Goal: Complete application form: Complete application form

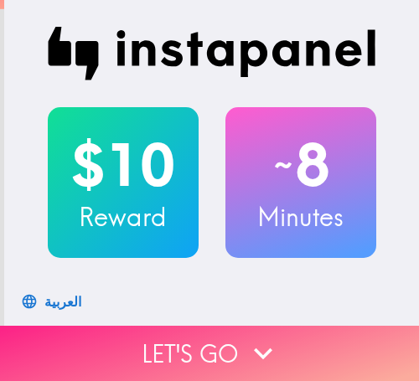
click at [194, 339] on button "Let's go" at bounding box center [209, 353] width 419 height 55
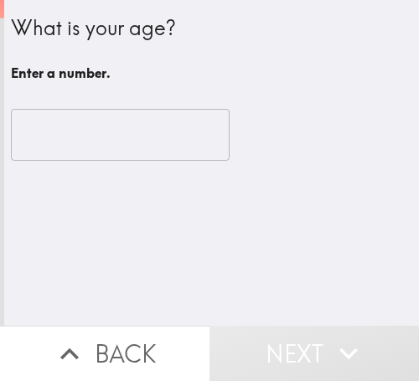
click at [71, 154] on input "number" at bounding box center [120, 135] width 219 height 52
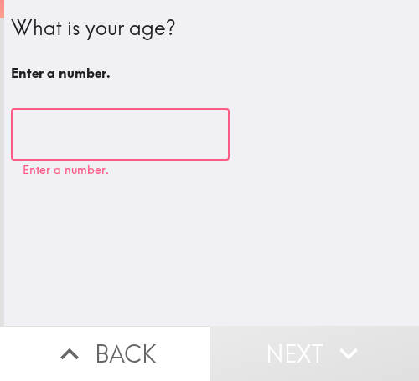
click at [75, 143] on input "number" at bounding box center [120, 135] width 219 height 52
click at [137, 152] on input "number" at bounding box center [120, 135] width 219 height 52
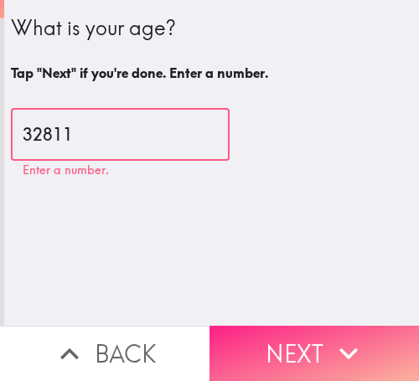
type input "32811"
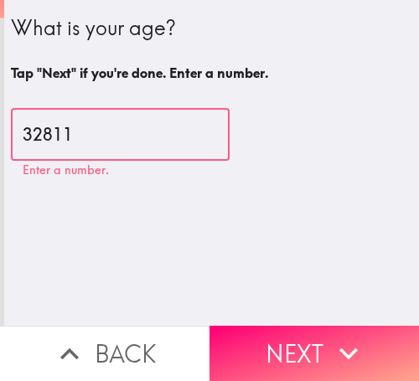
drag, startPoint x: 323, startPoint y: 344, endPoint x: 385, endPoint y: 286, distance: 85.4
click at [330, 343] on icon "button" at bounding box center [348, 353] width 37 height 37
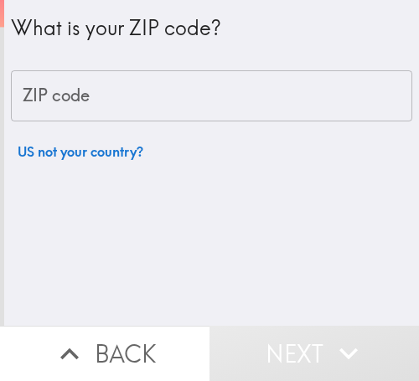
drag, startPoint x: 117, startPoint y: 331, endPoint x: 161, endPoint y: 307, distance: 49.9
click at [116, 331] on button "Back" at bounding box center [104, 353] width 209 height 55
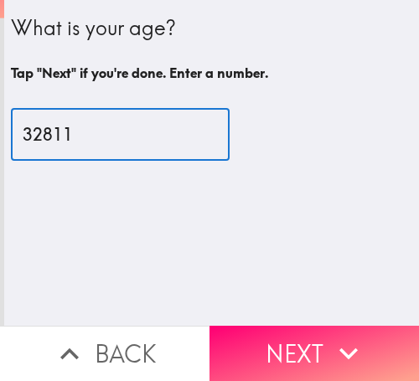
drag, startPoint x: 126, startPoint y: 137, endPoint x: -60, endPoint y: 145, distance: 186.2
click at [0, 0] on html "What is your age? Tap "Next" if you're done. Enter a number. 32811 ​ Back Next …" at bounding box center [209, 0] width 419 height 0
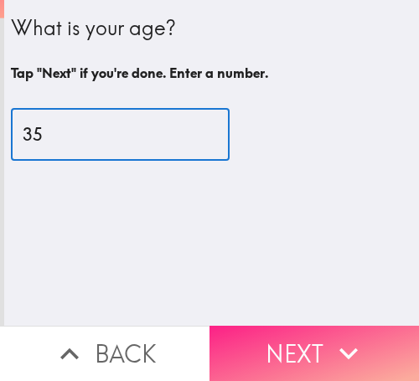
type input "35"
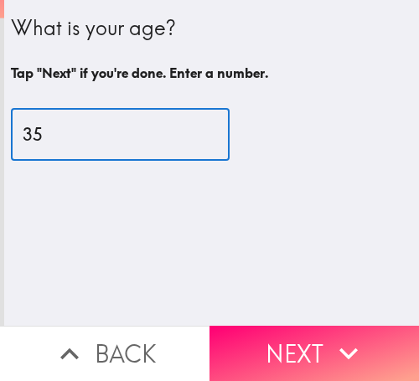
drag, startPoint x: 334, startPoint y: 343, endPoint x: 418, endPoint y: 261, distance: 116.7
click at [338, 335] on icon "button" at bounding box center [348, 353] width 37 height 37
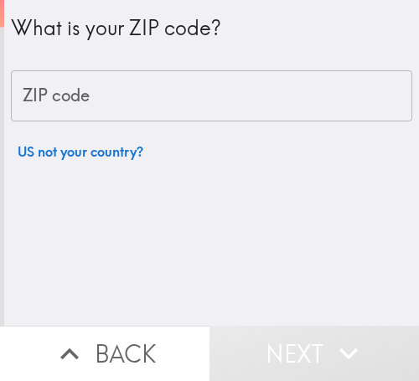
click at [282, 90] on input "ZIP code" at bounding box center [211, 96] width 401 height 52
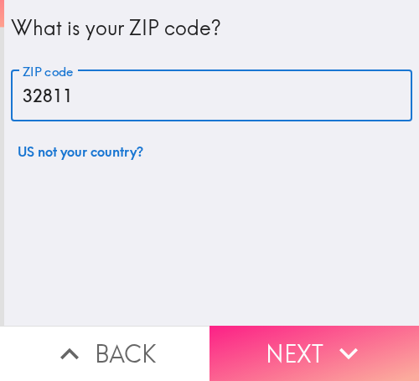
type input "32811"
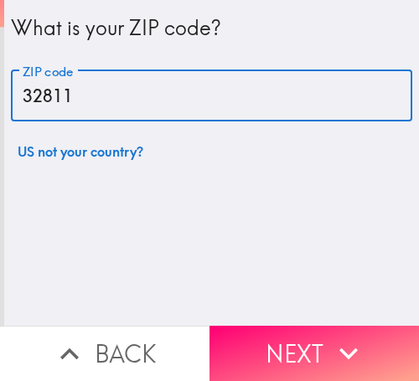
drag, startPoint x: 320, startPoint y: 349, endPoint x: 417, endPoint y: 240, distance: 146.0
click at [319, 349] on button "Next" at bounding box center [313, 353] width 209 height 55
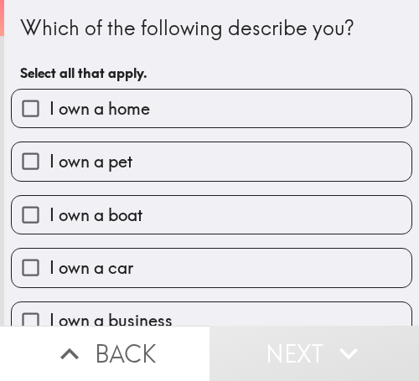
click at [84, 103] on span "I own a home" at bounding box center [99, 108] width 101 height 23
click at [49, 103] on input "I own a home" at bounding box center [31, 109] width 38 height 38
checkbox input "true"
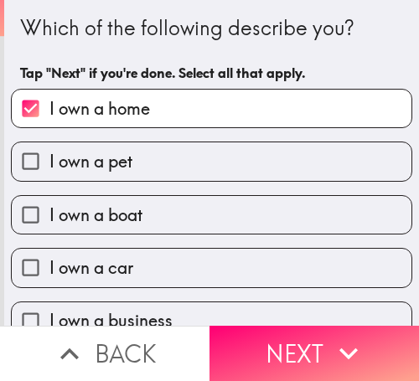
click at [144, 158] on label "I own a pet" at bounding box center [212, 161] width 400 height 38
click at [49, 158] on input "I own a pet" at bounding box center [31, 161] width 38 height 38
checkbox input "true"
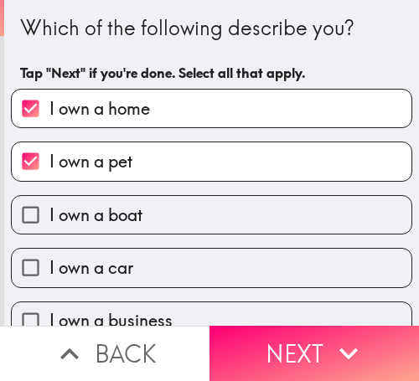
click at [154, 204] on label "I own a boat" at bounding box center [212, 215] width 400 height 38
click at [49, 204] on input "I own a boat" at bounding box center [31, 215] width 38 height 38
checkbox input "true"
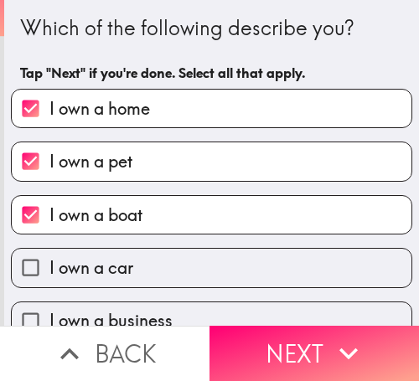
click at [189, 258] on label "I own a car" at bounding box center [212, 268] width 400 height 38
click at [49, 258] on input "I own a car" at bounding box center [31, 268] width 38 height 38
checkbox input "true"
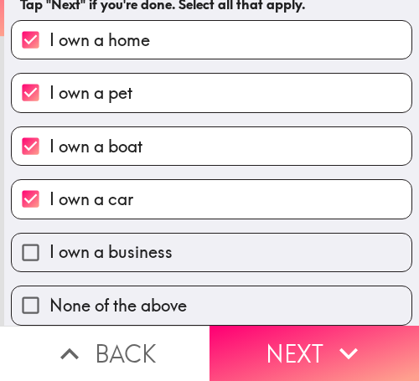
scroll to position [81, 0]
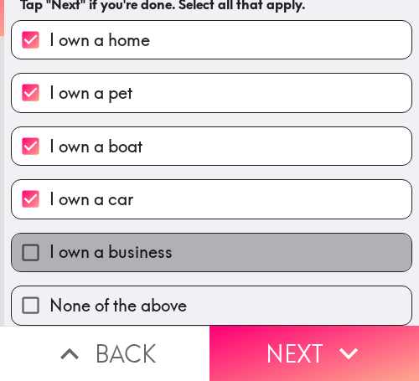
click at [224, 238] on label "I own a business" at bounding box center [212, 253] width 400 height 38
click at [49, 238] on input "I own a business" at bounding box center [31, 253] width 38 height 38
checkbox input "true"
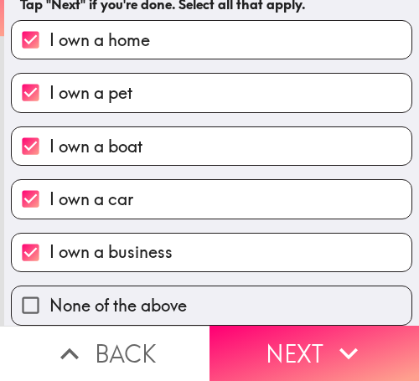
click at [288, 342] on button "Next" at bounding box center [313, 353] width 209 height 55
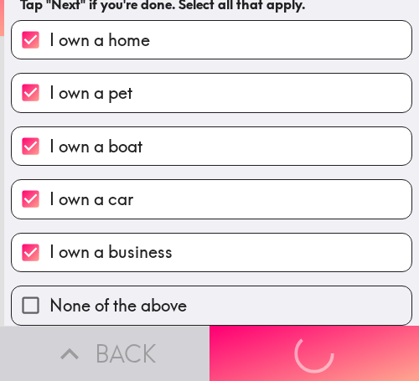
scroll to position [0, 0]
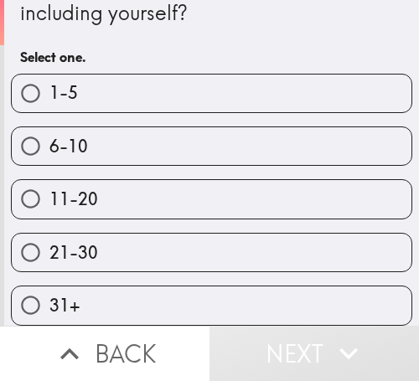
scroll to position [56, 0]
click at [228, 144] on label "6-10" at bounding box center [212, 146] width 400 height 38
click at [49, 144] on input "6-10" at bounding box center [31, 146] width 38 height 38
radio input "true"
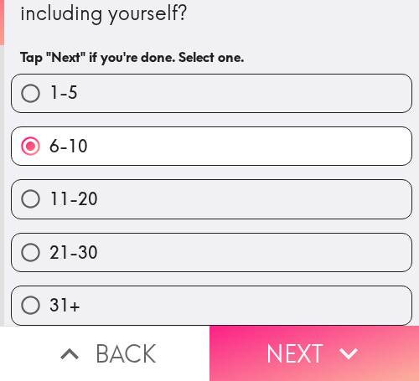
click at [308, 326] on button "Next" at bounding box center [313, 353] width 209 height 55
